Goal: Find contact information: Find contact information

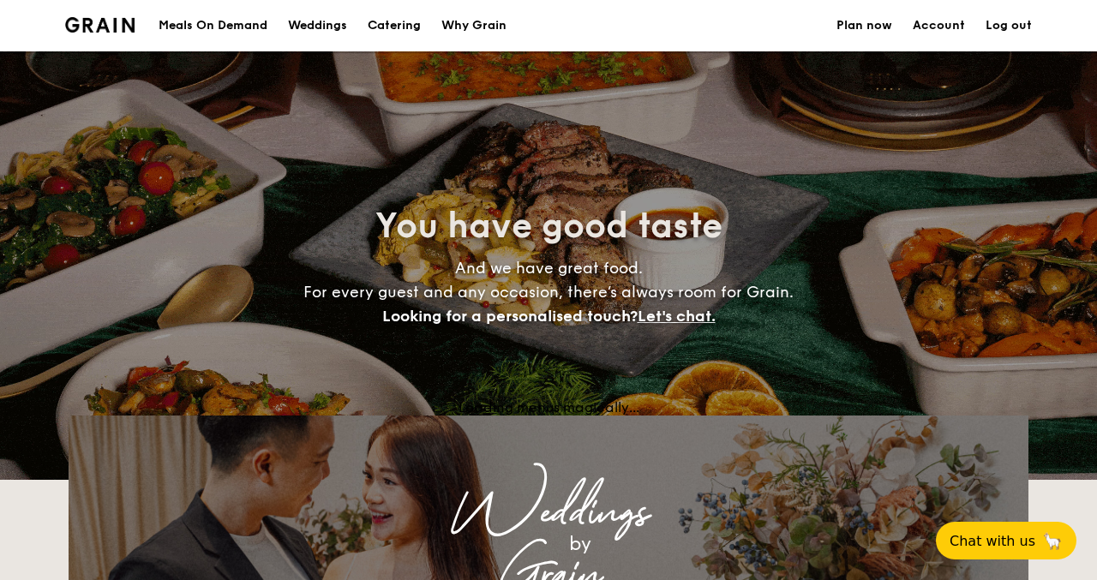
select select
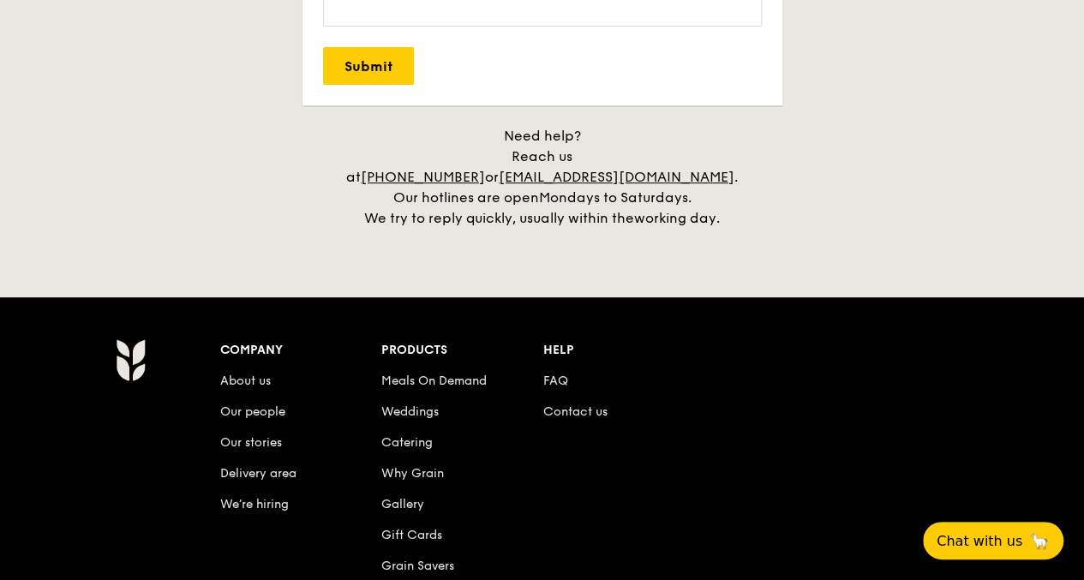
scroll to position [3767, 0]
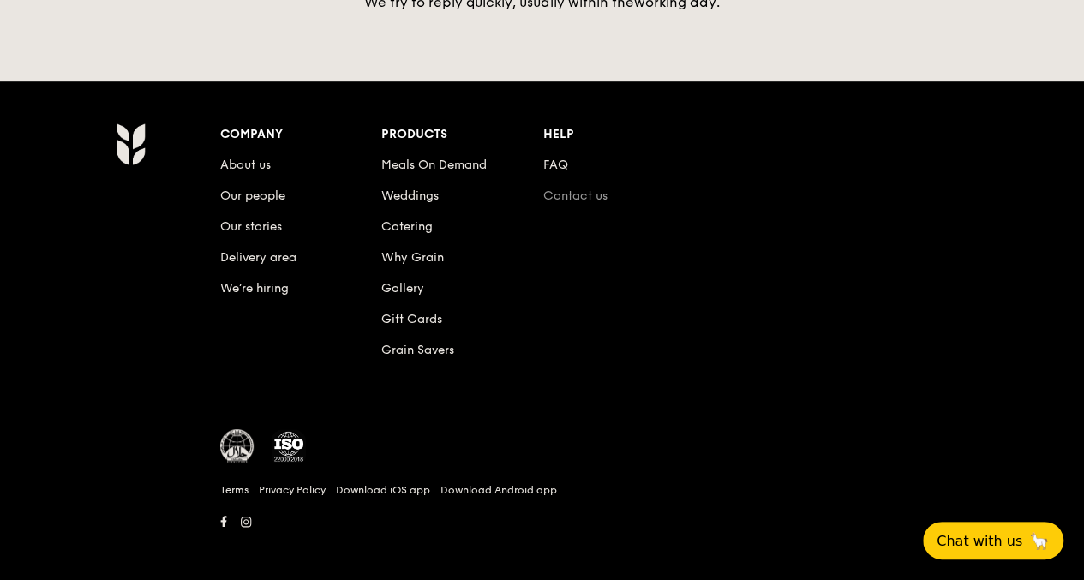
click at [578, 189] on link "Contact us" at bounding box center [575, 196] width 64 height 15
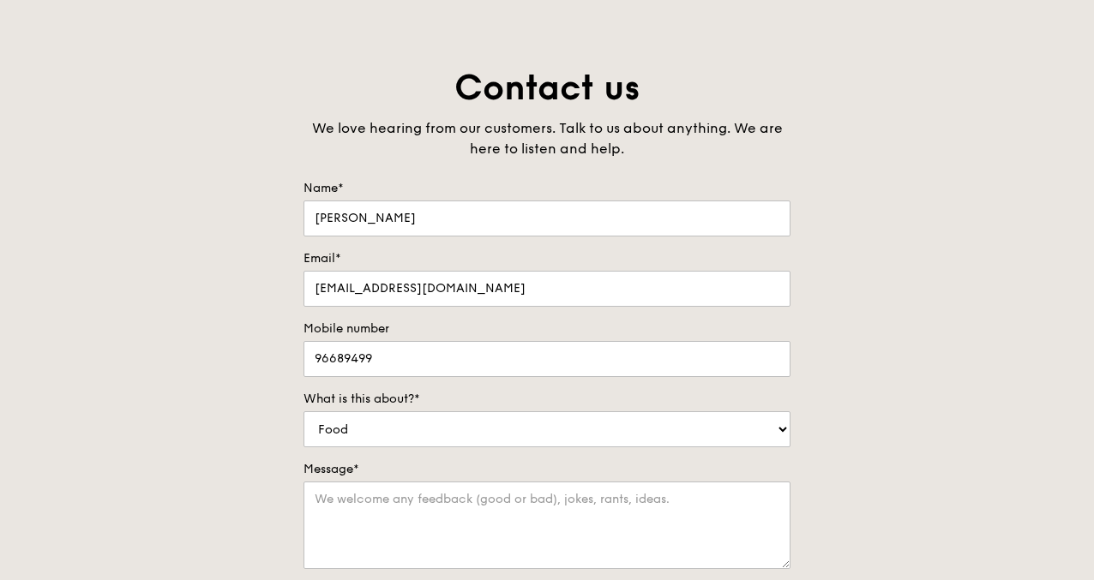
scroll to position [343, 0]
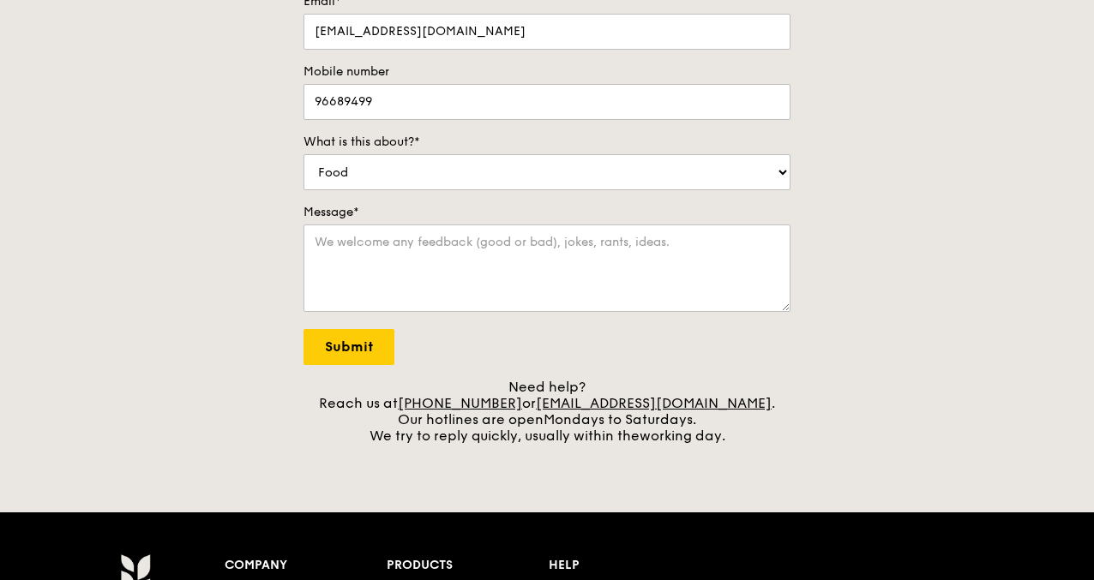
click at [973, 243] on div "Contact us We love hearing from our customers. Talk to us about anything. We ar…" at bounding box center [547, 126] width 1094 height 636
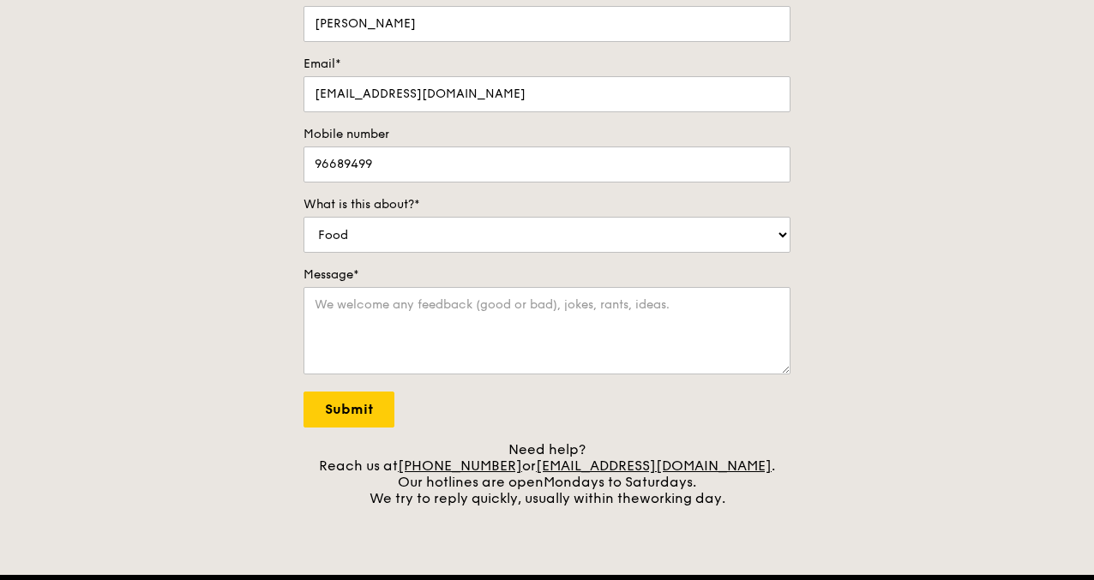
scroll to position [257, 0]
